Goal: Information Seeking & Learning: Check status

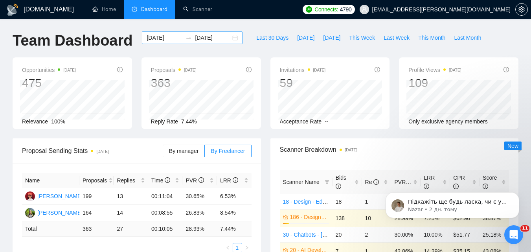
scroll to position [1410, 0]
click at [162, 35] on input "[DATE]" at bounding box center [165, 37] width 36 height 9
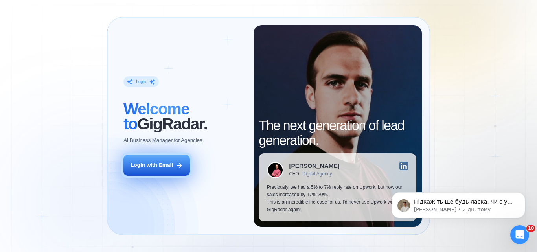
click at [141, 167] on div "Login with Email" at bounding box center [151, 164] width 42 height 7
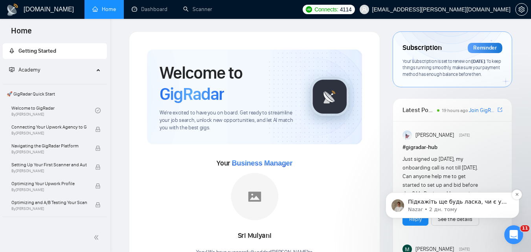
click at [447, 213] on div "Підкажіть ще будь ласка, чи є у Вас додаткові запитання? Nazar • 2 дн. тому" at bounding box center [452, 205] width 134 height 26
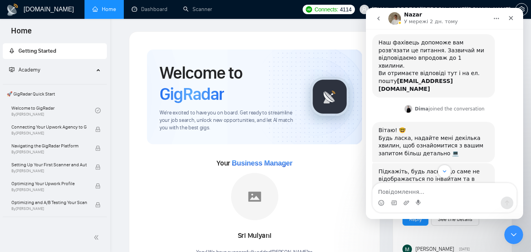
scroll to position [98, 0]
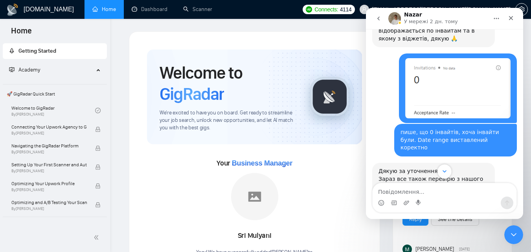
click at [449, 169] on button "Scroll to bottom" at bounding box center [444, 171] width 15 height 15
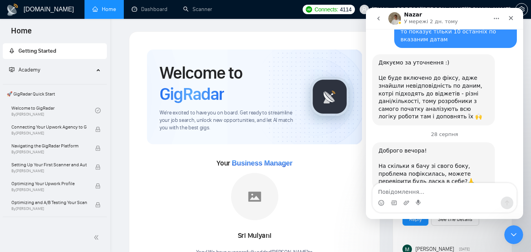
scroll to position [1404, 0]
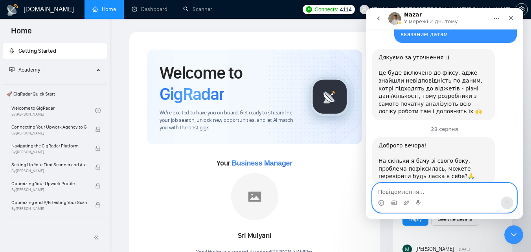
click at [453, 187] on textarea "Повідомлення..." at bounding box center [444, 189] width 144 height 13
type textarea "нема, дякую)"
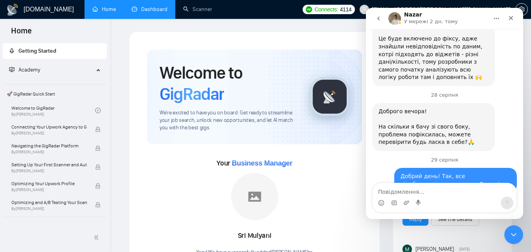
click at [160, 11] on link "Dashboard" at bounding box center [150, 9] width 36 height 7
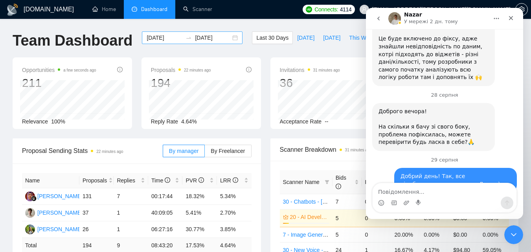
click at [163, 38] on input "2025-08-02" at bounding box center [165, 37] width 36 height 9
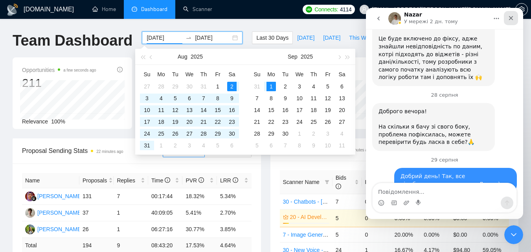
click at [513, 20] on icon "Закрити" at bounding box center [511, 18] width 6 height 6
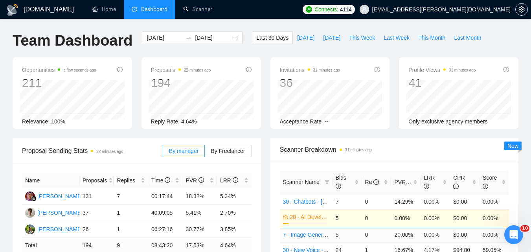
scroll to position [1438, 0]
click at [511, 233] on icon "Відкрити програму для спілкування Intercom" at bounding box center [512, 233] width 13 height 13
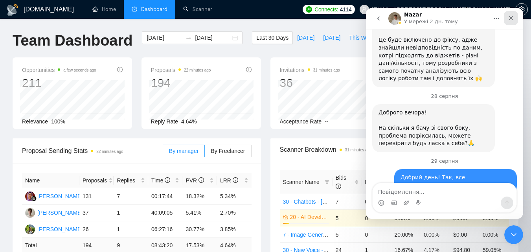
click at [515, 13] on div "Закрити" at bounding box center [511, 18] width 14 height 14
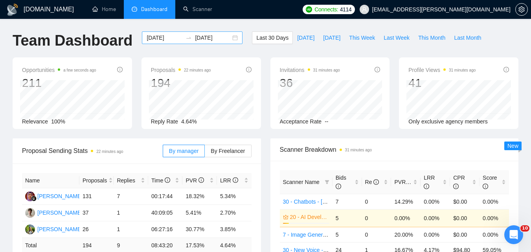
click at [162, 39] on input "2025-08-02" at bounding box center [165, 37] width 36 height 9
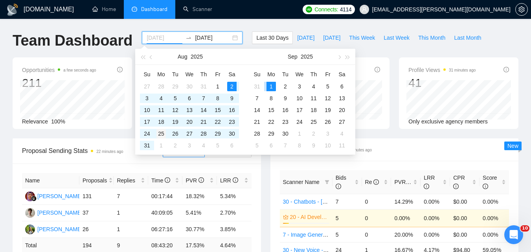
type input "2025-08-25"
click at [165, 130] on div "25" at bounding box center [160, 133] width 9 height 9
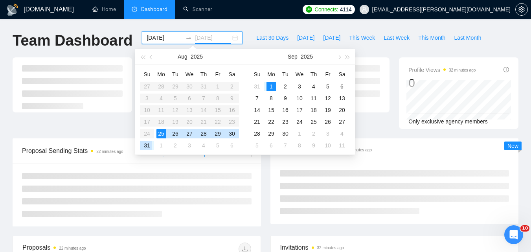
type input "2025-08-31"
click at [146, 145] on div "31" at bounding box center [146, 145] width 9 height 9
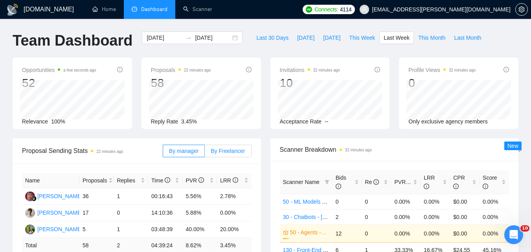
click at [223, 148] on span "By Freelancer" at bounding box center [228, 151] width 34 height 6
click at [205, 153] on input "By Freelancer" at bounding box center [205, 153] width 0 height 0
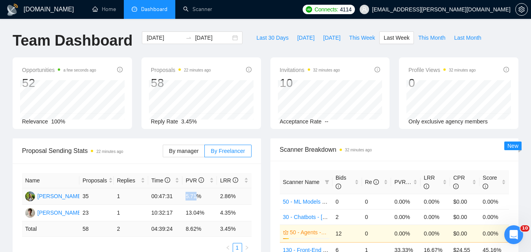
drag, startPoint x: 186, startPoint y: 194, endPoint x: 196, endPoint y: 194, distance: 10.2
click at [196, 194] on td "5.71%" at bounding box center [199, 196] width 35 height 16
copy td "5.71"
drag, startPoint x: 220, startPoint y: 198, endPoint x: 229, endPoint y: 197, distance: 9.5
click at [229, 197] on td "2.86%" at bounding box center [234, 196] width 35 height 16
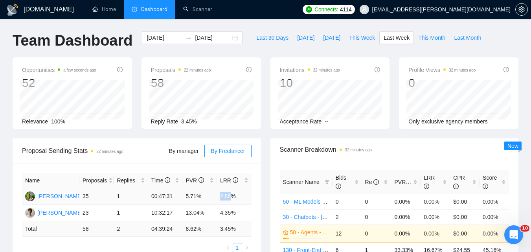
copy td "2.86"
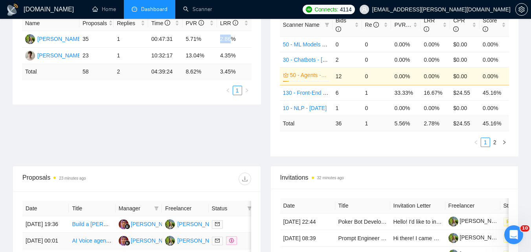
scroll to position [118, 0]
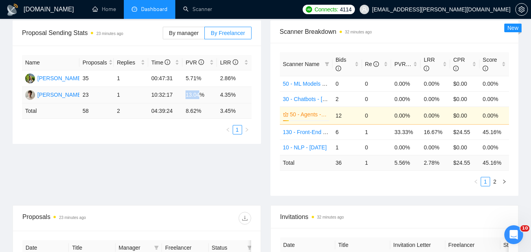
drag, startPoint x: 187, startPoint y: 94, endPoint x: 198, endPoint y: 95, distance: 10.6
click at [198, 95] on td "13.04%" at bounding box center [199, 95] width 35 height 16
copy td "13.04"
drag, startPoint x: 221, startPoint y: 94, endPoint x: 229, endPoint y: 94, distance: 7.9
click at [229, 94] on td "4.35%" at bounding box center [234, 95] width 35 height 16
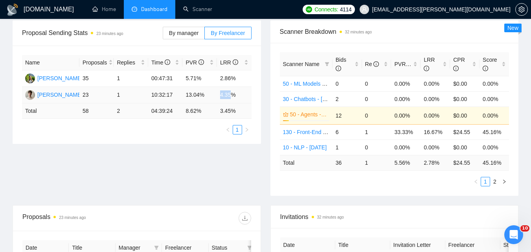
copy td "4.35"
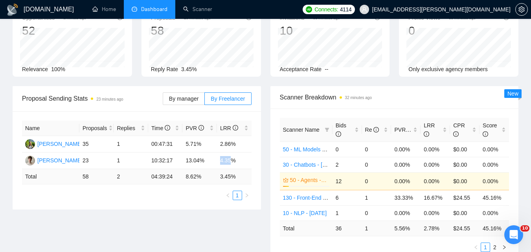
scroll to position [0, 0]
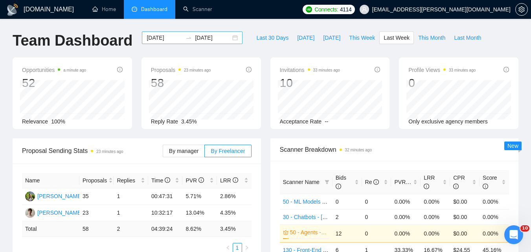
click at [197, 42] on div "2025-08-25 2025-08-31" at bounding box center [192, 37] width 101 height 13
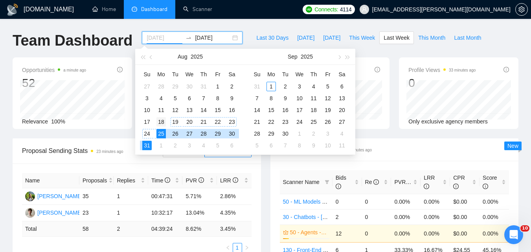
type input "2025-08-18"
click at [160, 119] on div "18" at bounding box center [160, 121] width 9 height 9
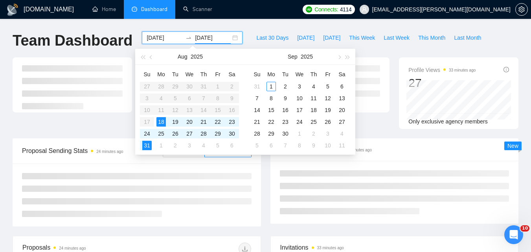
type input "2025-08-31"
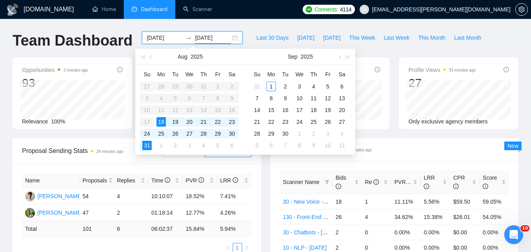
click at [399, 125] on div "Profile Views 33 minutes ago 27 Only exclusive agency members" at bounding box center [458, 92] width 119 height 71
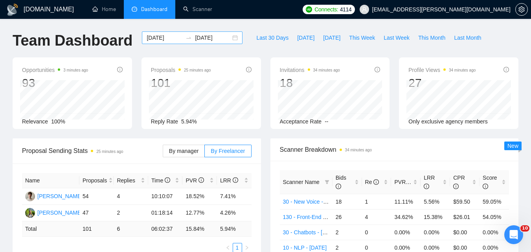
click at [147, 36] on input "2025-08-18" at bounding box center [165, 37] width 36 height 9
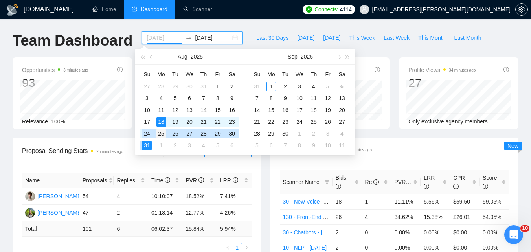
type input "2025-08-25"
click at [158, 136] on div "25" at bounding box center [160, 133] width 9 height 9
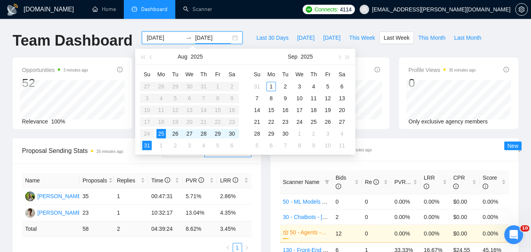
click at [99, 118] on div "Relevance 100%" at bounding box center [72, 121] width 101 height 9
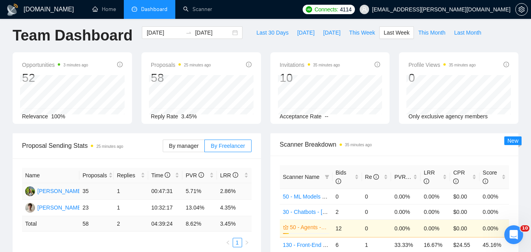
scroll to position [39, 0]
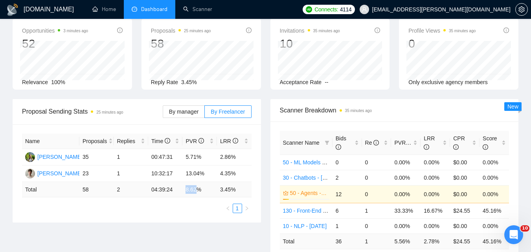
drag, startPoint x: 185, startPoint y: 187, endPoint x: 196, endPoint y: 187, distance: 10.2
click at [196, 187] on td "8.62 %" at bounding box center [199, 189] width 35 height 15
copy td "8.62"
drag, startPoint x: 220, startPoint y: 189, endPoint x: 229, endPoint y: 190, distance: 8.7
click at [229, 190] on td "3.45 %" at bounding box center [234, 189] width 35 height 15
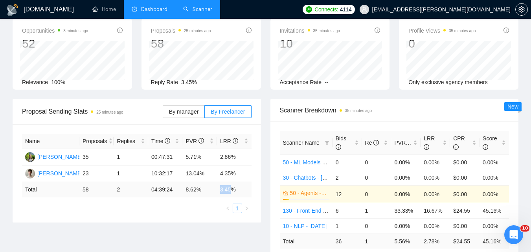
copy td "3.45"
click at [117, 172] on td "1" at bounding box center [131, 173] width 35 height 16
